Goal: Communication & Community: Answer question/provide support

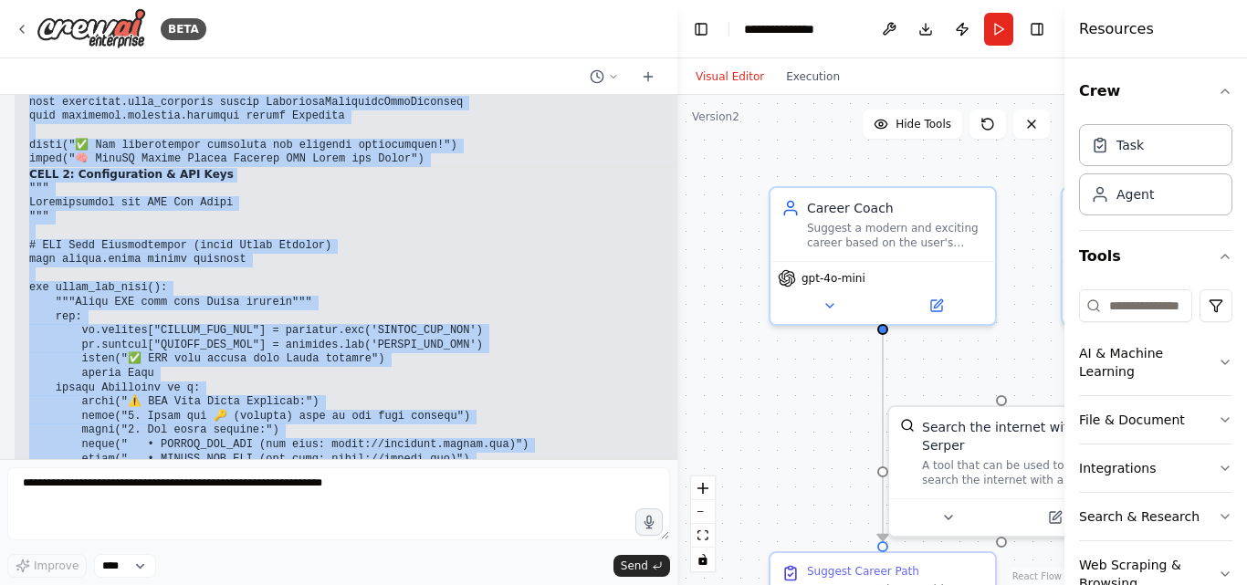
scroll to position [53854, 0]
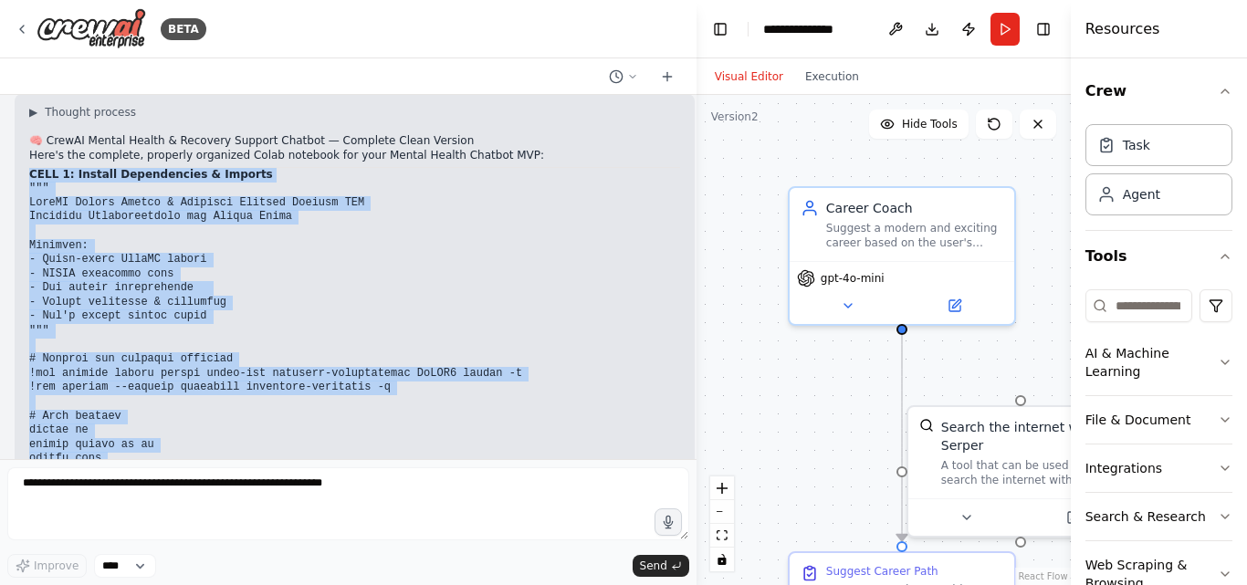
drag, startPoint x: 440, startPoint y: 266, endPoint x: 720, endPoint y: 240, distance: 281.3
click at [720, 240] on div "BETA CrewAI Mental Health & Recovery Support Chatbot — MVP (Colab Notebook) Pur…" at bounding box center [623, 292] width 1247 height 585
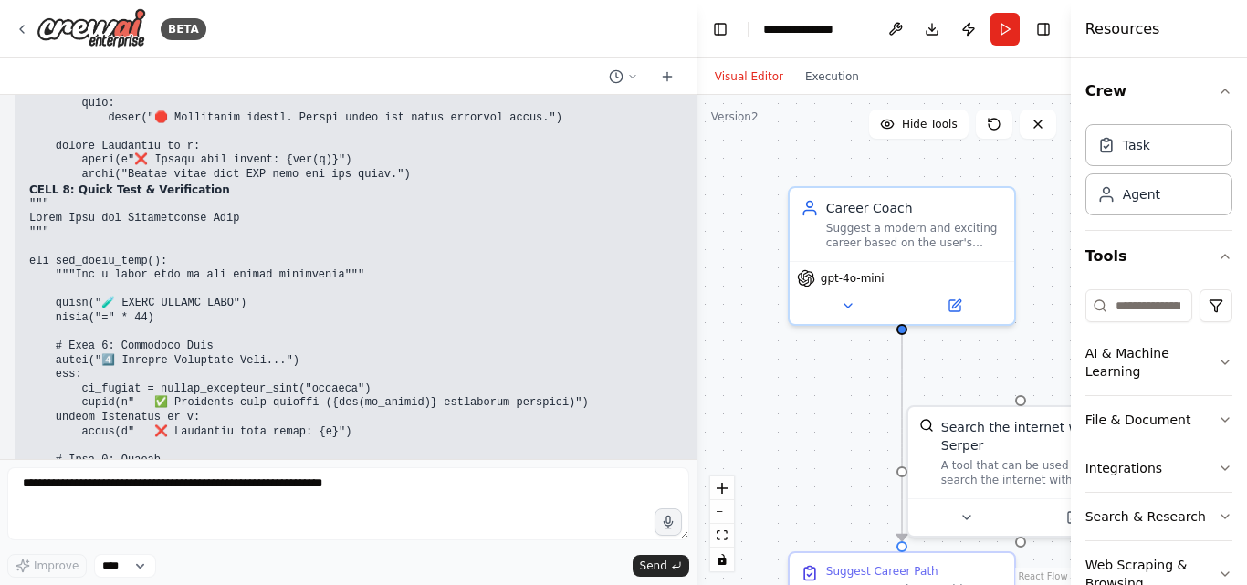
scroll to position [68512, 0]
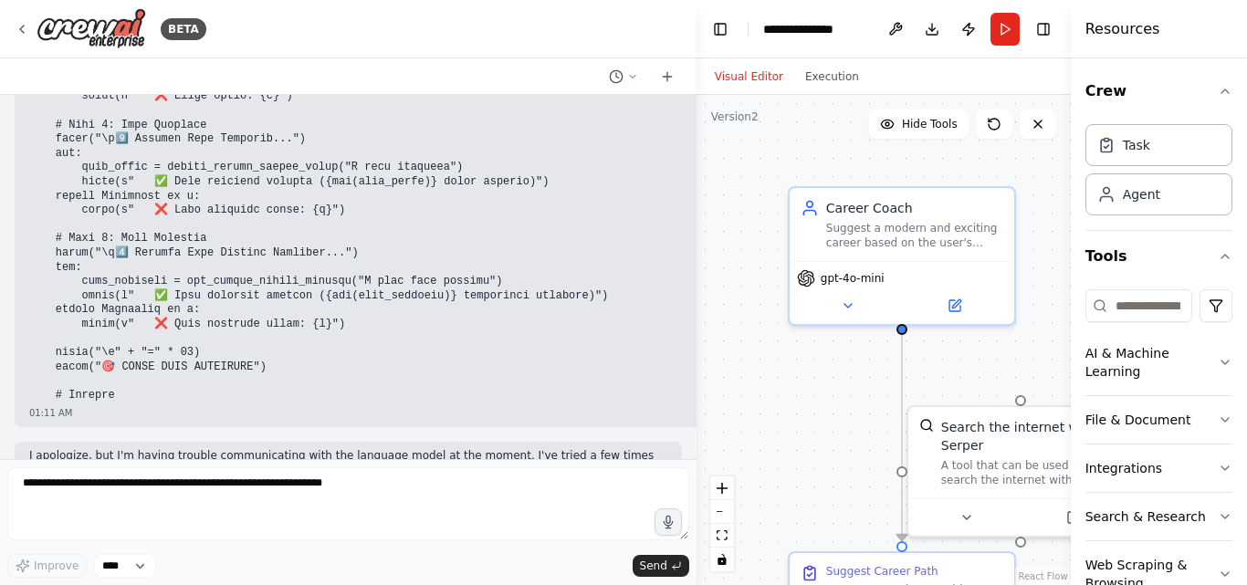
drag, startPoint x: 215, startPoint y: 416, endPoint x: 258, endPoint y: 415, distance: 42.9
click at [258, 449] on p "I apologize, but I'm having trouble communicating with the language model at th…" at bounding box center [348, 463] width 638 height 28
copy p "try again"
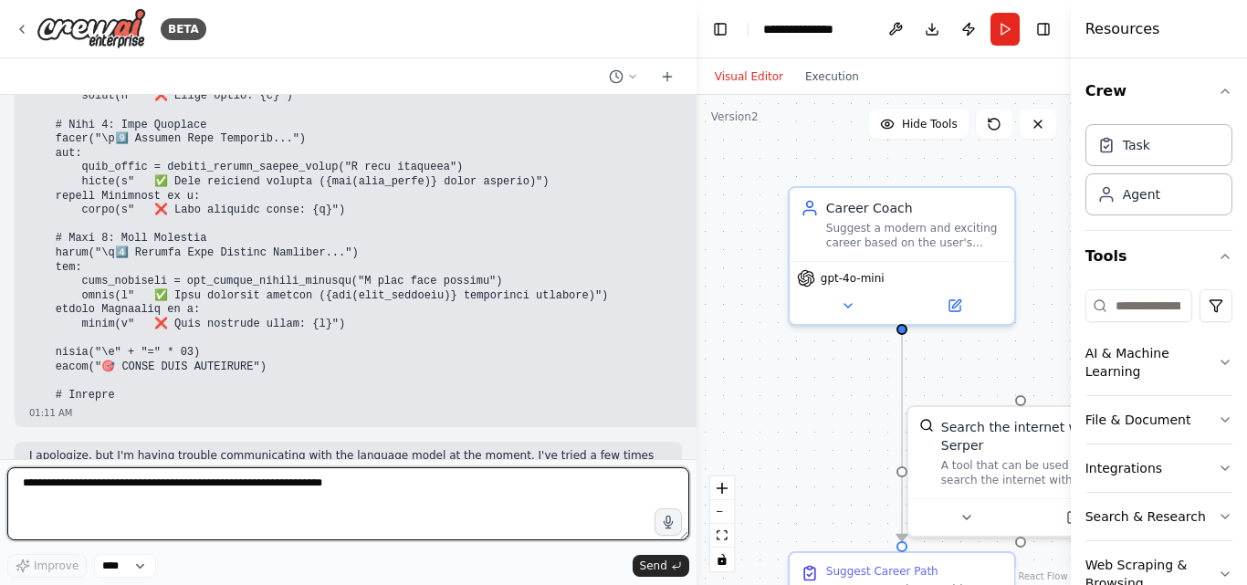
click at [214, 493] on textarea at bounding box center [348, 503] width 682 height 73
paste textarea "*********"
type textarea "*********"
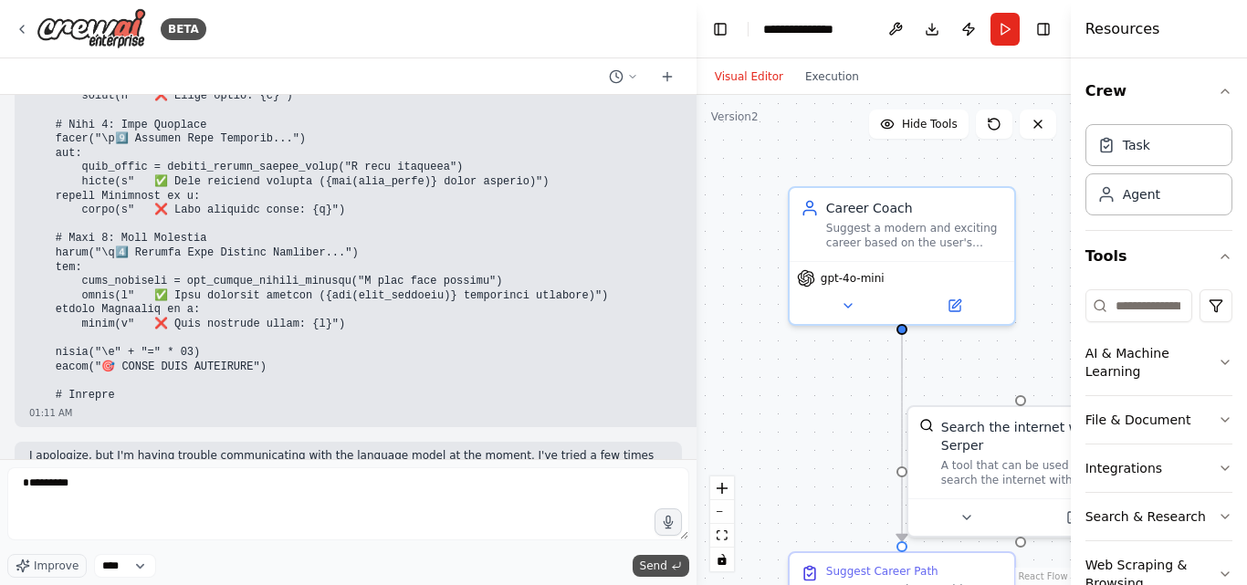
click at [656, 566] on span "Send" at bounding box center [653, 566] width 27 height 15
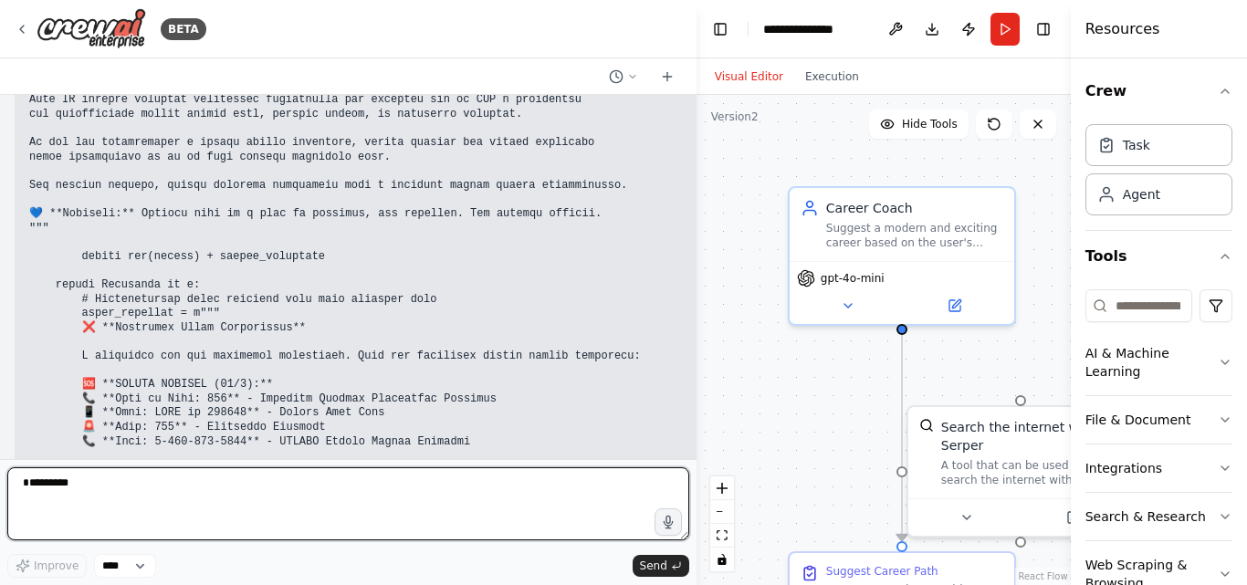
scroll to position [64742, 0]
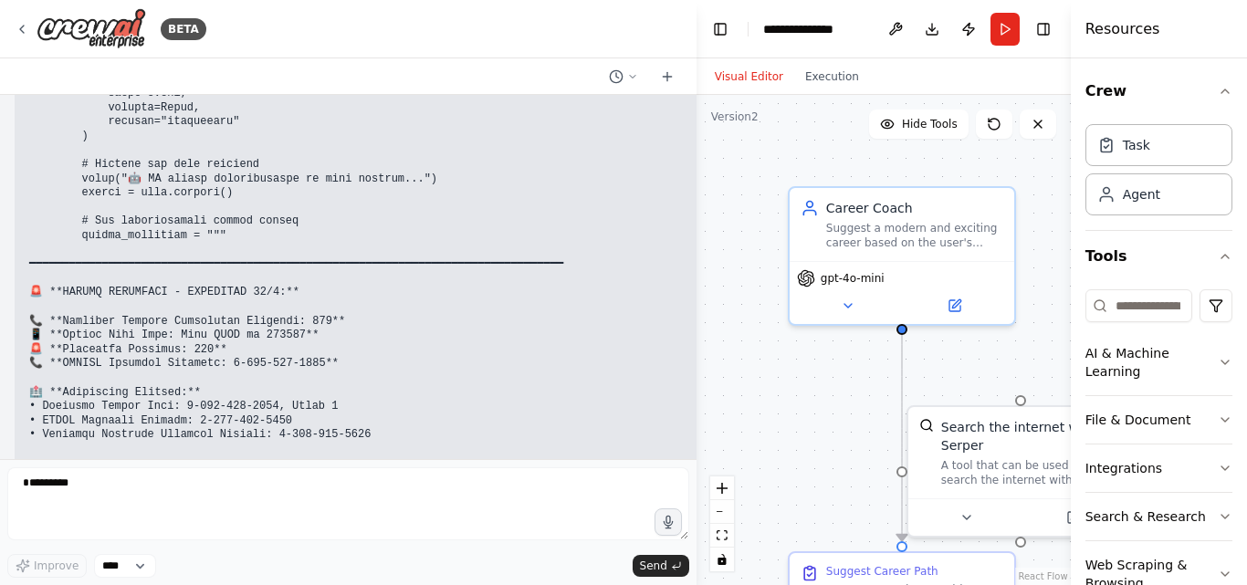
click at [565, 378] on pre at bounding box center [443, 201] width 829 height 1936
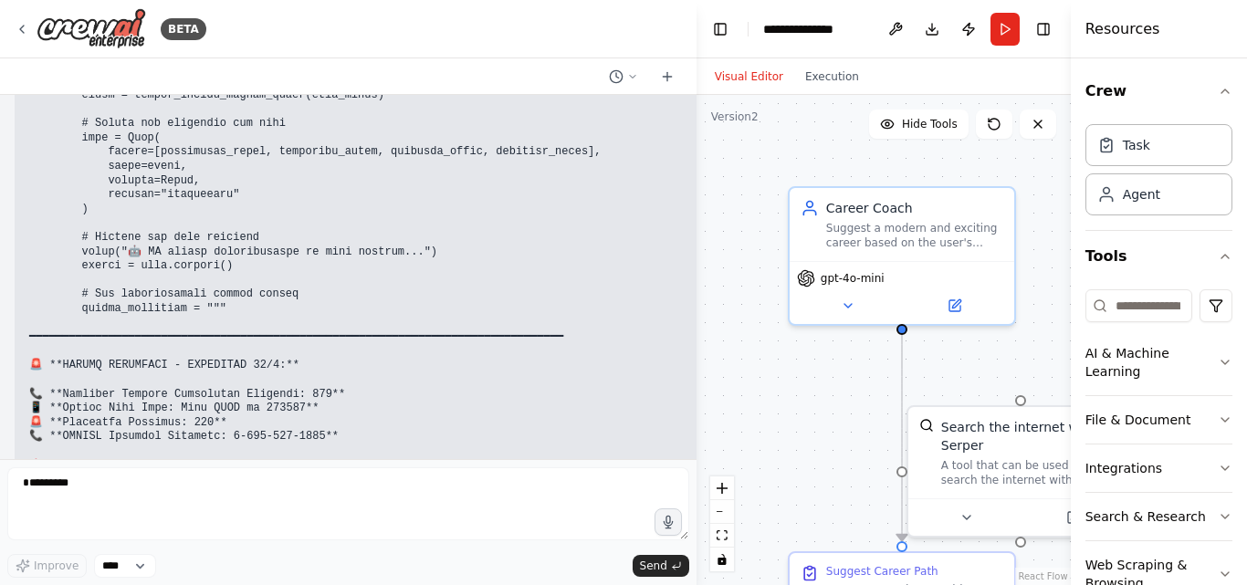
click at [566, 378] on pre at bounding box center [443, 274] width 829 height 1936
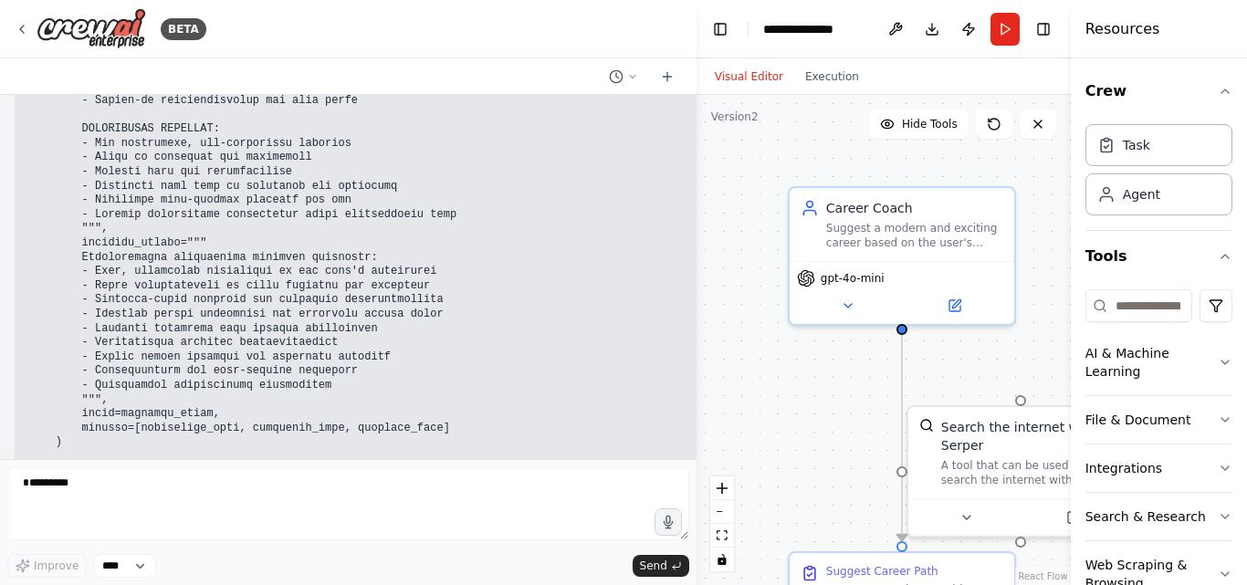
scroll to position [63428, 0]
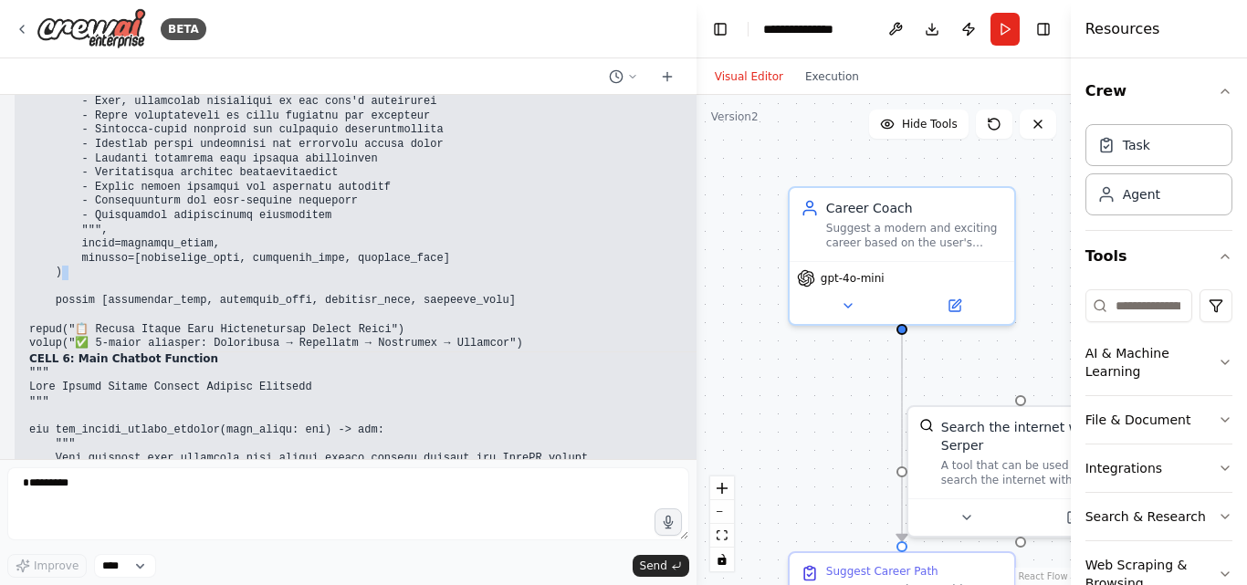
scroll to position [63610, 0]
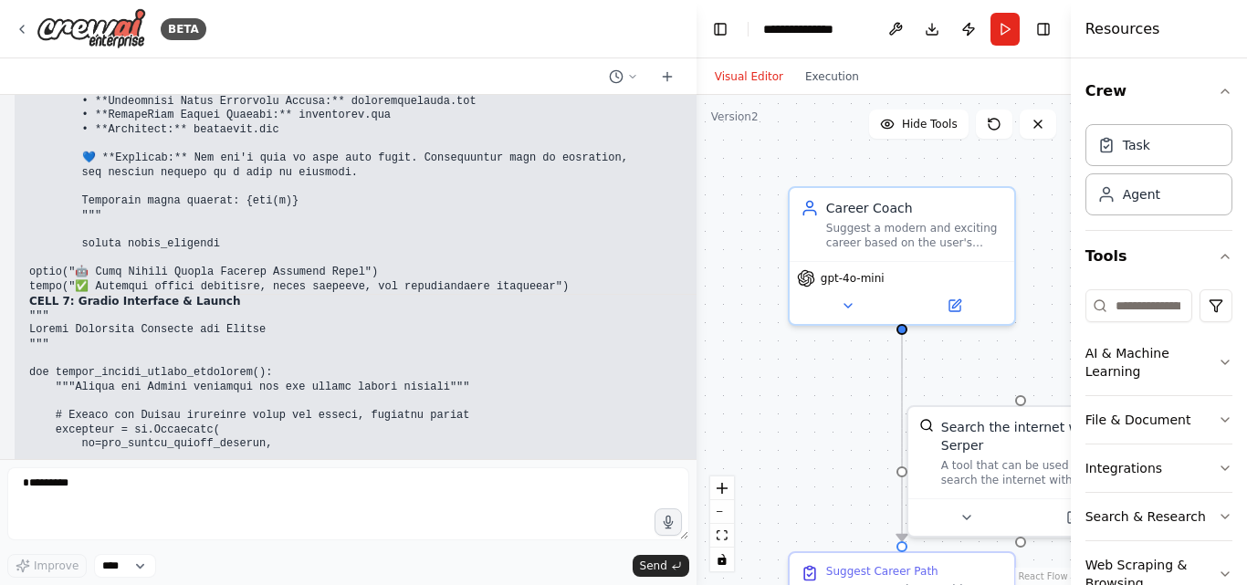
scroll to position [65618, 0]
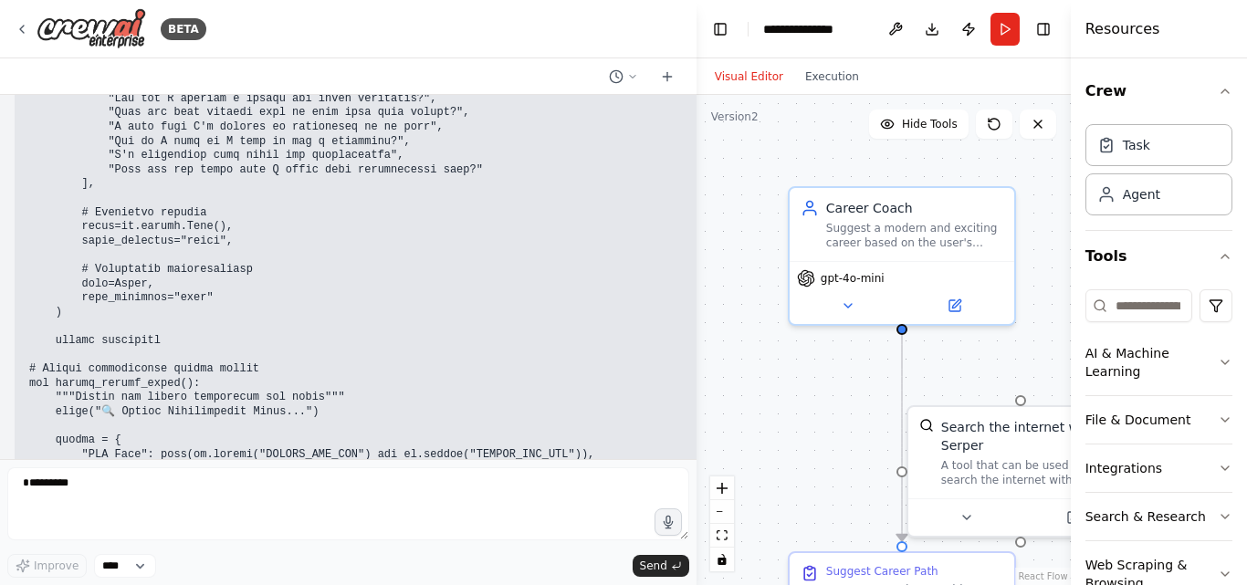
click at [566, 378] on pre at bounding box center [443, 555] width 829 height 2320
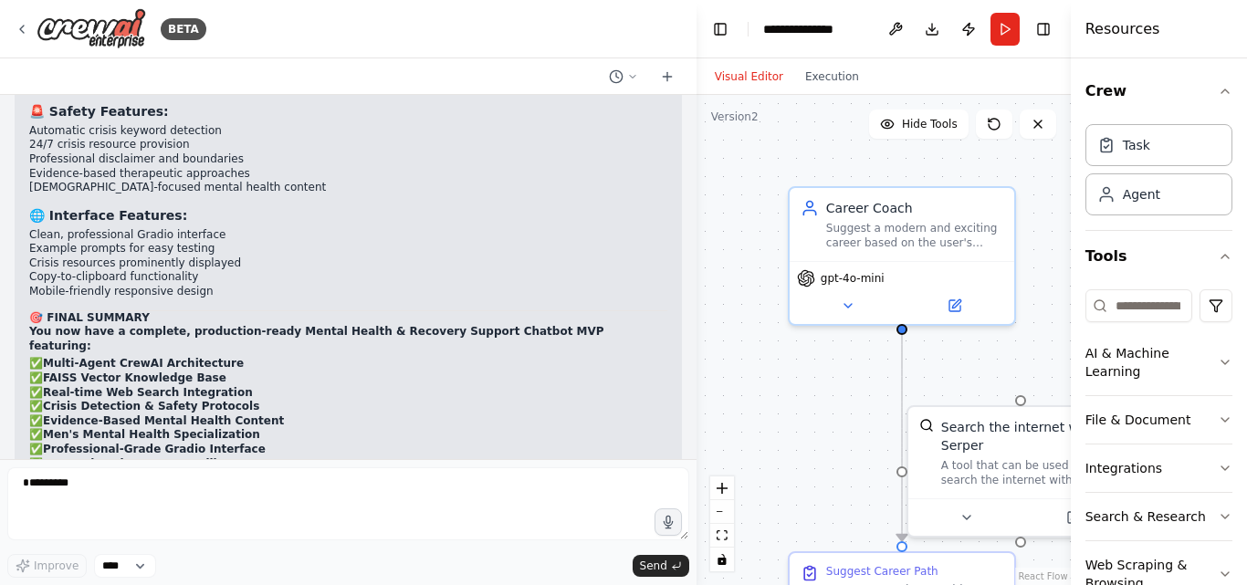
scroll to position [70425, 0]
